Goal: Task Accomplishment & Management: Complete application form

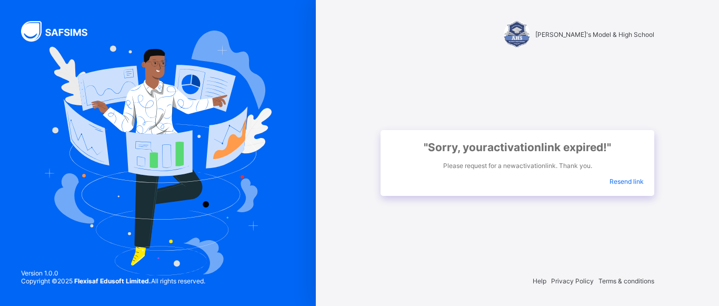
click at [637, 183] on span "Resend link" at bounding box center [626, 181] width 34 height 8
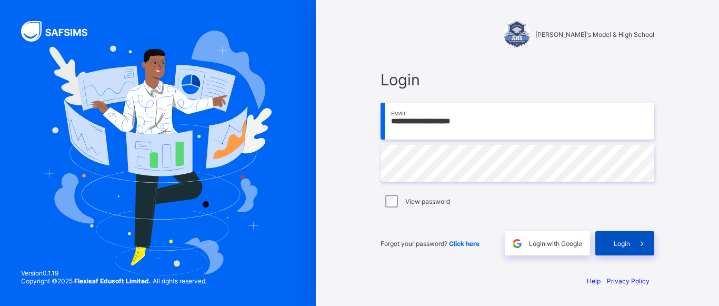
click at [616, 246] on span "Login" at bounding box center [622, 243] width 16 height 8
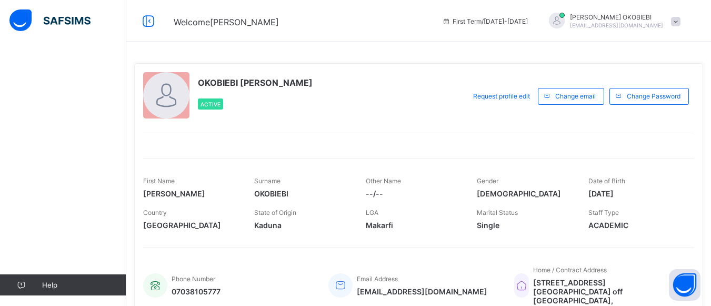
scroll to position [53, 0]
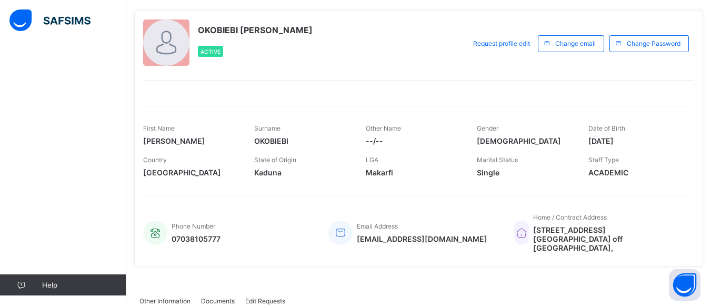
click at [66, 21] on img at bounding box center [49, 20] width 81 height 22
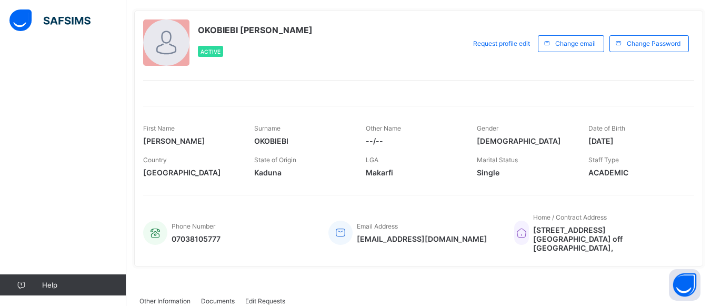
scroll to position [0, 0]
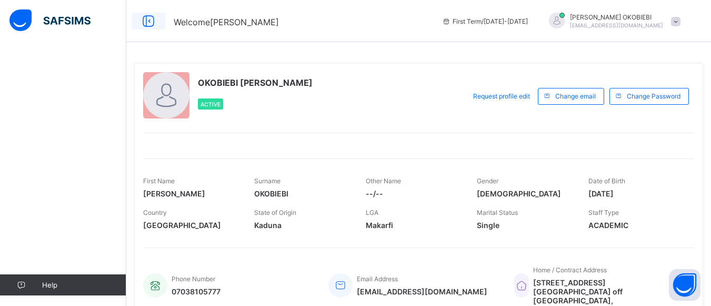
click at [149, 21] on icon at bounding box center [148, 21] width 18 height 15
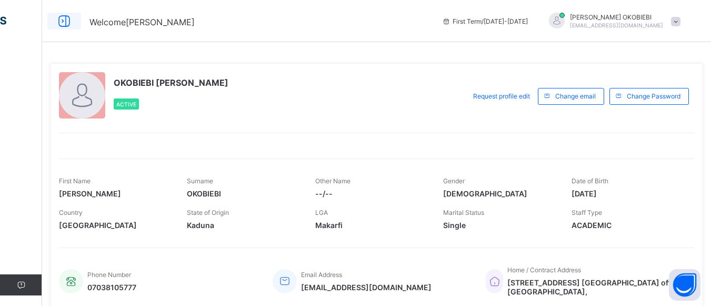
click at [59, 16] on icon at bounding box center [64, 21] width 18 height 15
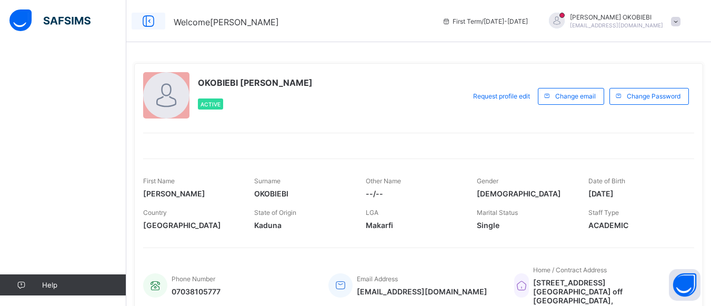
click at [147, 18] on icon at bounding box center [148, 21] width 18 height 15
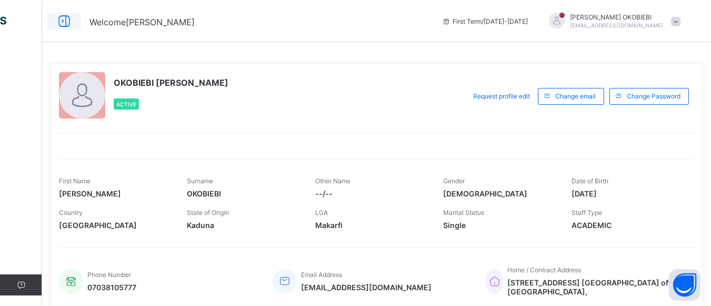
click at [64, 18] on icon at bounding box center [64, 21] width 18 height 15
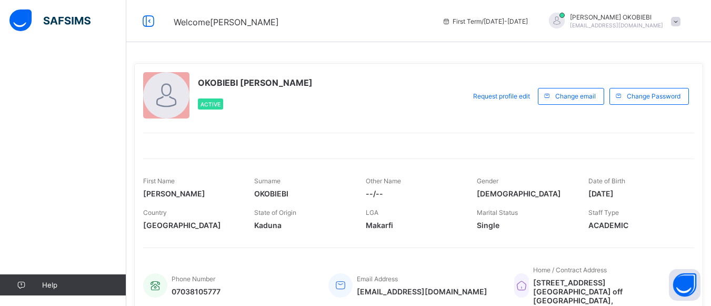
click at [50, 21] on img at bounding box center [49, 20] width 81 height 22
